Goal: Information Seeking & Learning: Understand process/instructions

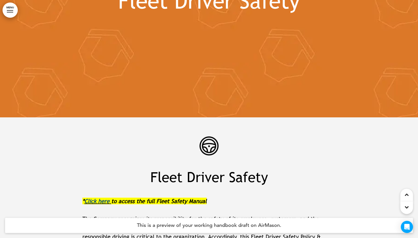
click at [95, 198] on link "Click here" at bounding box center [96, 201] width 25 height 7
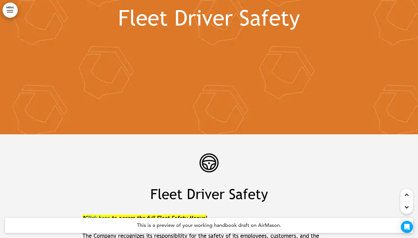
scroll to position [12824, 0]
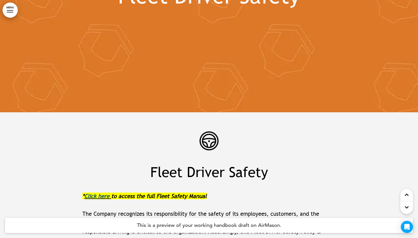
scroll to position [13009, 0]
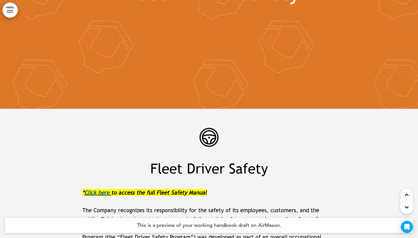
click at [101, 189] on link "Click here" at bounding box center [96, 192] width 25 height 7
click at [99, 189] on link "Click here" at bounding box center [96, 192] width 25 height 7
